Goal: Find specific page/section: Find specific page/section

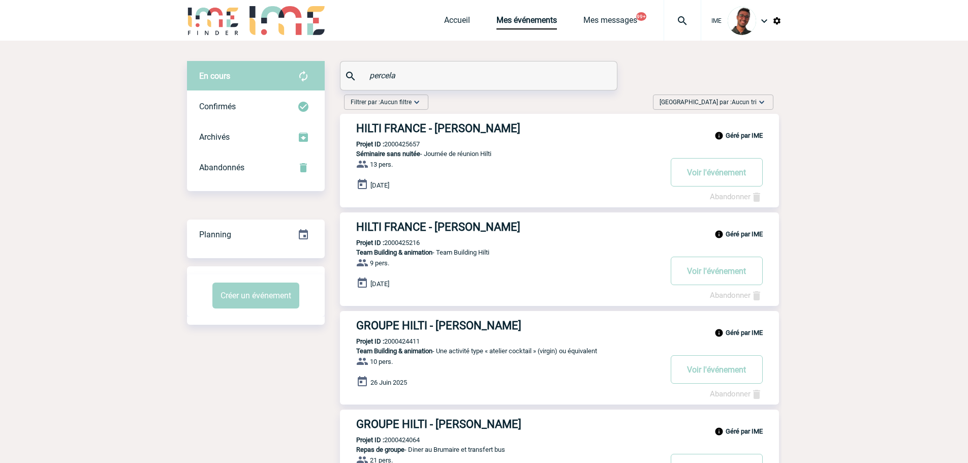
click at [351, 75] on div "percela" at bounding box center [479, 75] width 276 height 28
type input "v"
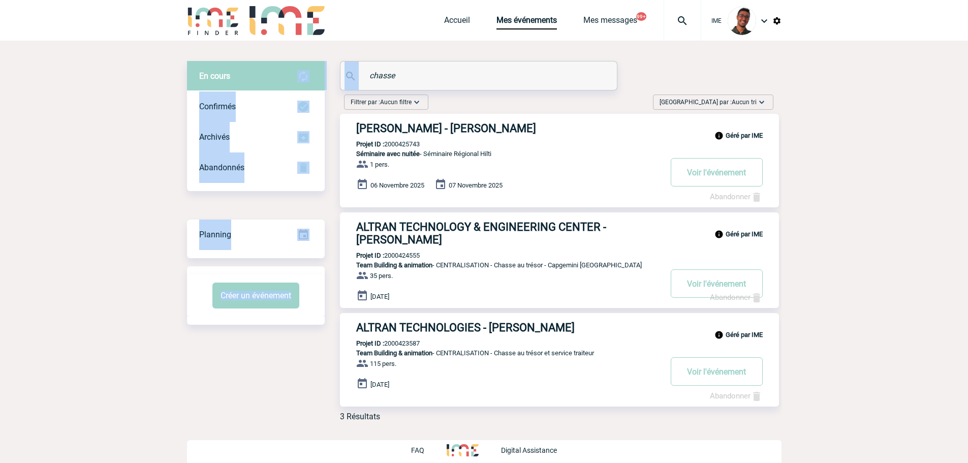
drag, startPoint x: 424, startPoint y: 65, endPoint x: 306, endPoint y: 64, distance: 117.4
click at [306, 64] on div "En cours En cours Confirmés Archivés Abandonnés En cours Confirmés Archivés Aba…" at bounding box center [484, 245] width 595 height 368
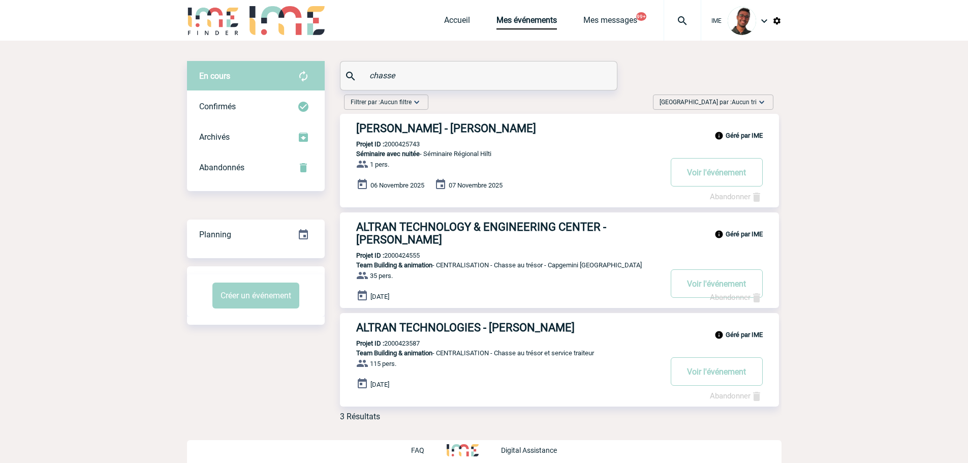
click at [428, 74] on input "chasse" at bounding box center [480, 75] width 226 height 15
click at [427, 74] on input "chasse" at bounding box center [480, 75] width 226 height 15
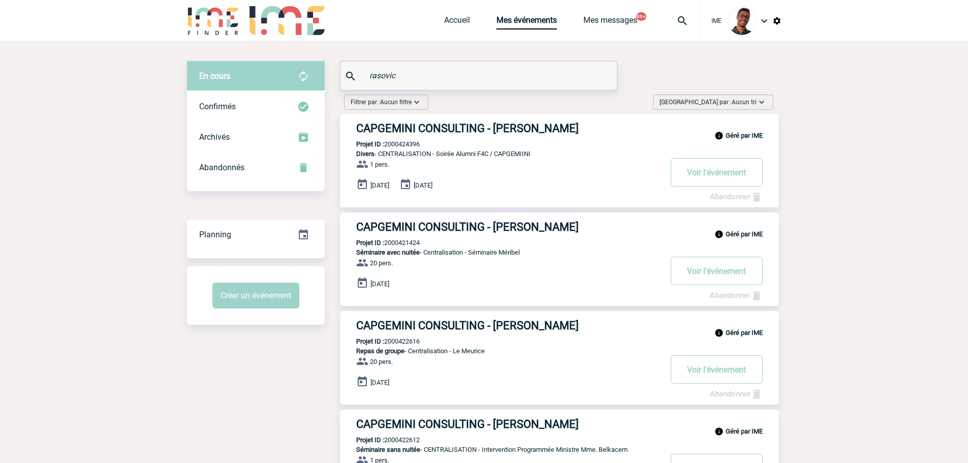
drag, startPoint x: 409, startPoint y: 79, endPoint x: 365, endPoint y: 78, distance: 43.7
click at [365, 78] on div "rasovic" at bounding box center [479, 75] width 276 height 28
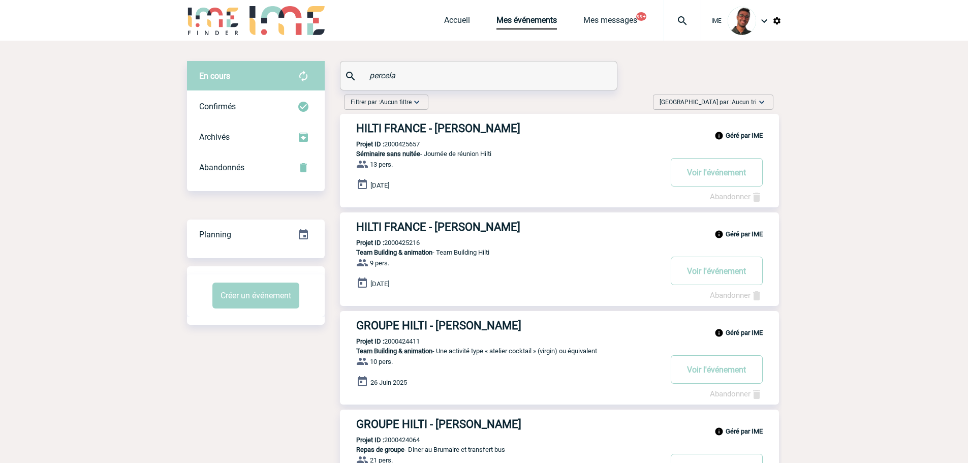
type input "percela"
drag, startPoint x: 416, startPoint y: 124, endPoint x: 397, endPoint y: 145, distance: 27.7
click at [397, 145] on p "Projet ID : 2000425657" at bounding box center [380, 144] width 80 height 8
copy p "2000425657"
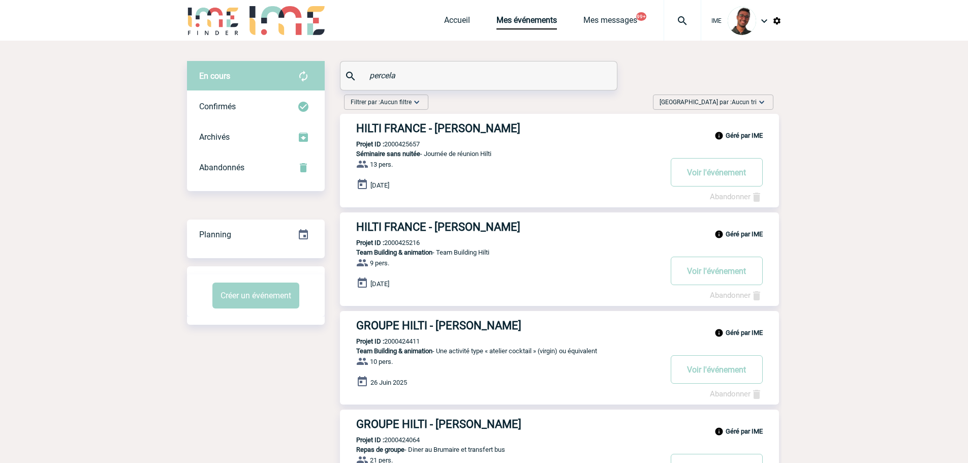
drag, startPoint x: 419, startPoint y: 73, endPoint x: 345, endPoint y: 70, distance: 73.8
click at [345, 70] on div "percela" at bounding box center [479, 75] width 276 height 28
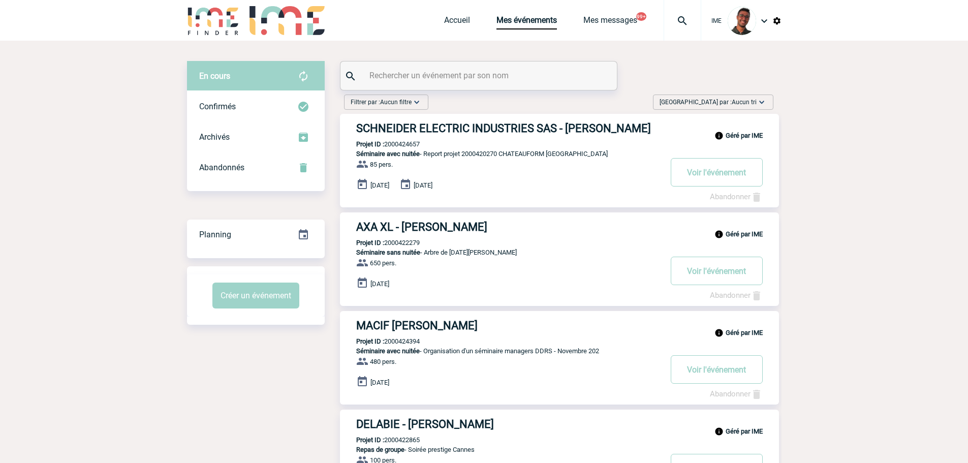
click at [682, 26] on img at bounding box center [682, 21] width 37 height 12
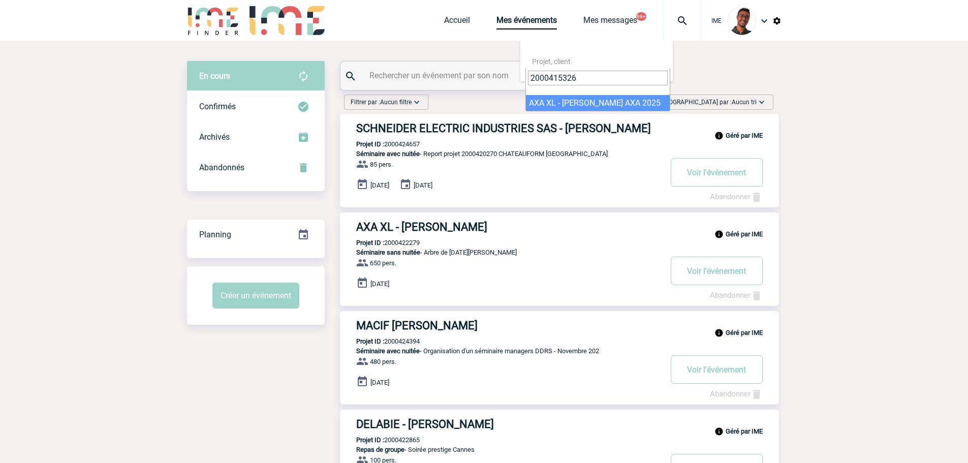
type input "2000415326"
click at [422, 70] on input "text" at bounding box center [480, 75] width 226 height 15
click at [682, 18] on img at bounding box center [682, 21] width 37 height 12
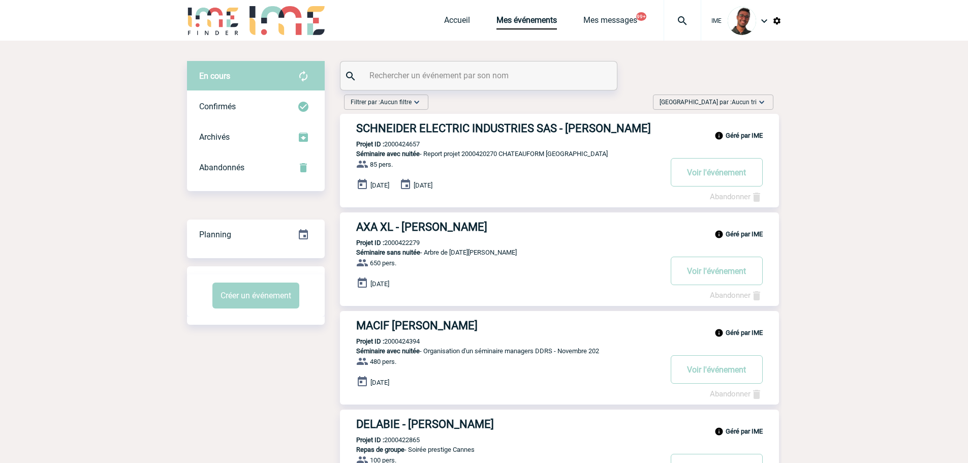
click at [386, 80] on input "text" at bounding box center [480, 75] width 226 height 15
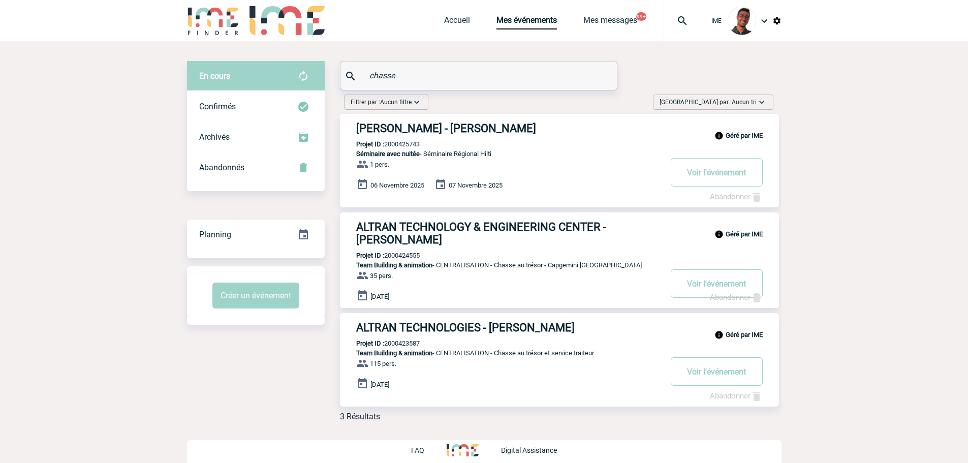
type input "chasse"
click at [398, 145] on p "Projet ID : 2000425743" at bounding box center [380, 144] width 80 height 8
click at [398, 144] on p "Projet ID : 2000425743" at bounding box center [380, 144] width 80 height 8
copy p "2000425743"
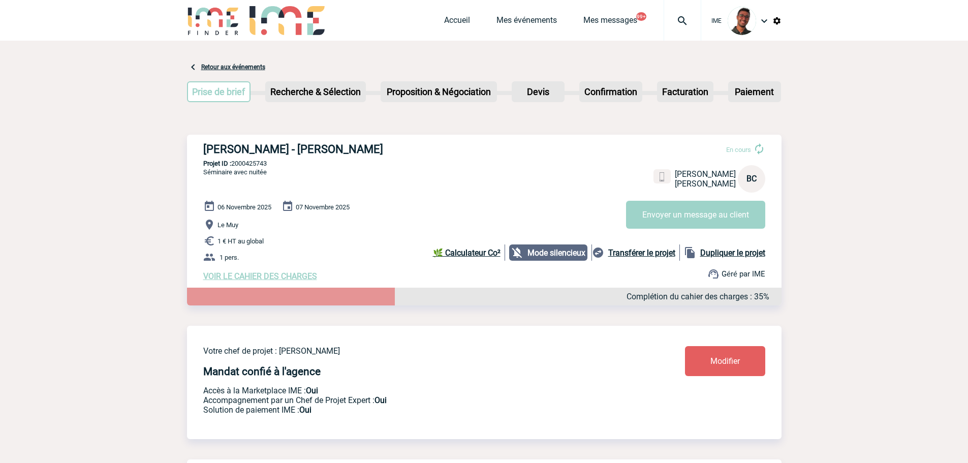
click at [264, 165] on p "Projet ID : 2000425743" at bounding box center [484, 164] width 595 height 8
copy p "2000425743"
click at [592, 159] on div "HILTI FRANCE - Brian CHASSE En cours Brian CHASSE HILTI FRANCE BC Envoyer un me…" at bounding box center [484, 212] width 595 height 155
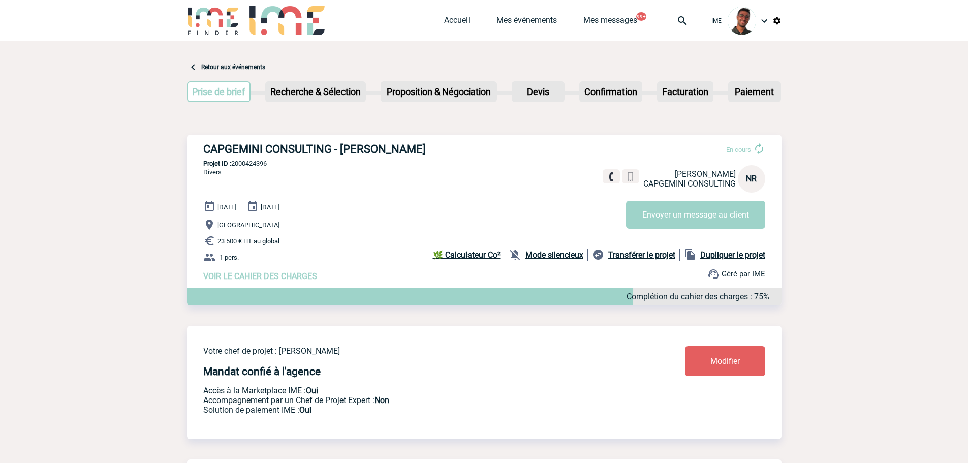
click at [265, 170] on div "CAPGEMINI CONSULTING - Natacha RASOVIC En cours Natacha RASOVIC CAPGEMINI CONSU…" at bounding box center [484, 212] width 595 height 155
click at [264, 167] on p "Projet ID : 2000424396" at bounding box center [484, 164] width 595 height 8
copy p "2000424396"
